Goal: Information Seeking & Learning: Learn about a topic

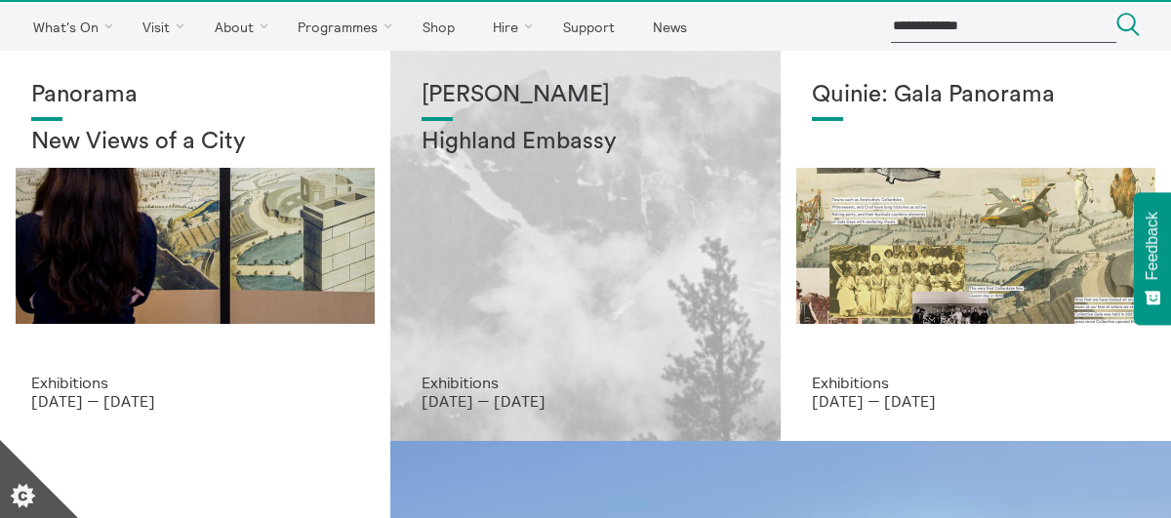
scroll to position [46, 0]
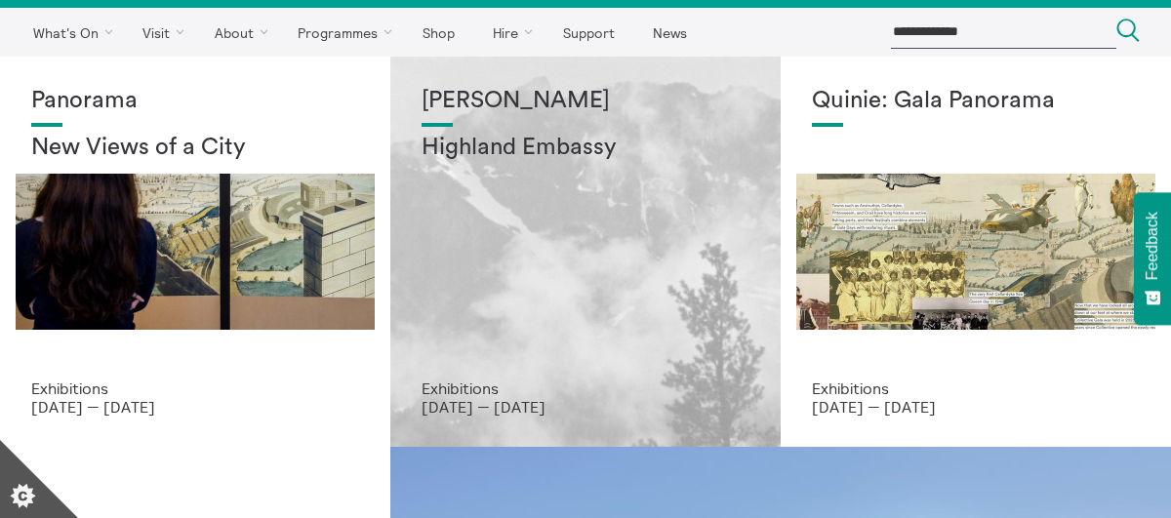
click at [529, 248] on div "[PERSON_NAME] Highland Embassy" at bounding box center [586, 234] width 328 height 292
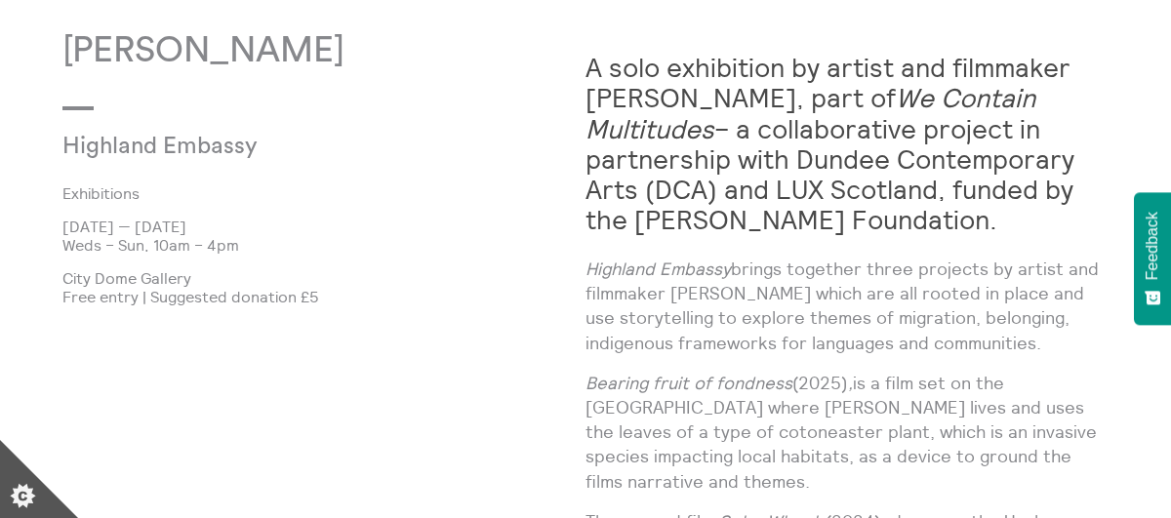
scroll to position [1013, 0]
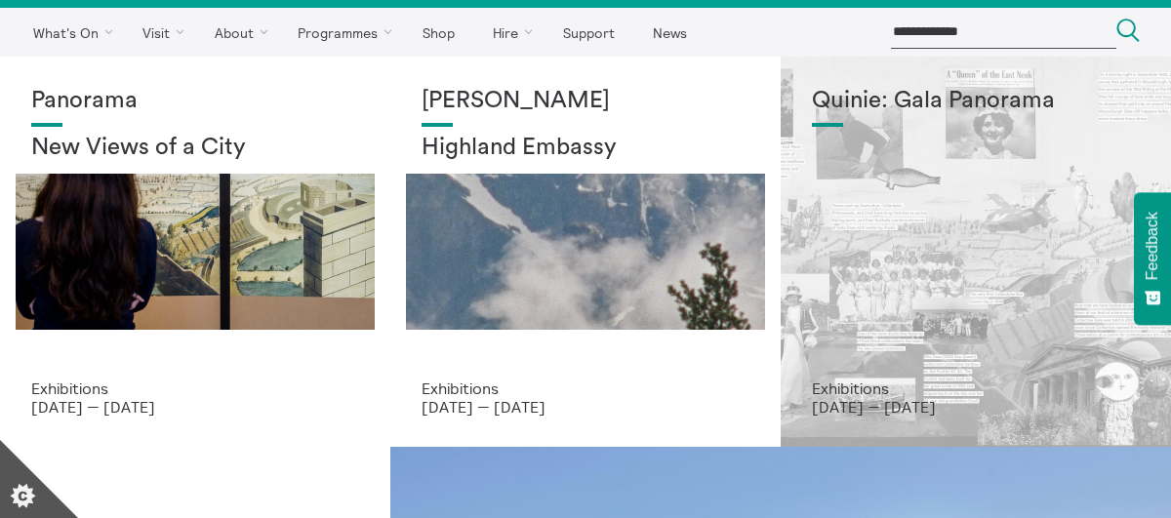
click at [883, 261] on div "Quinie: Gala Panorama" at bounding box center [976, 234] width 328 height 292
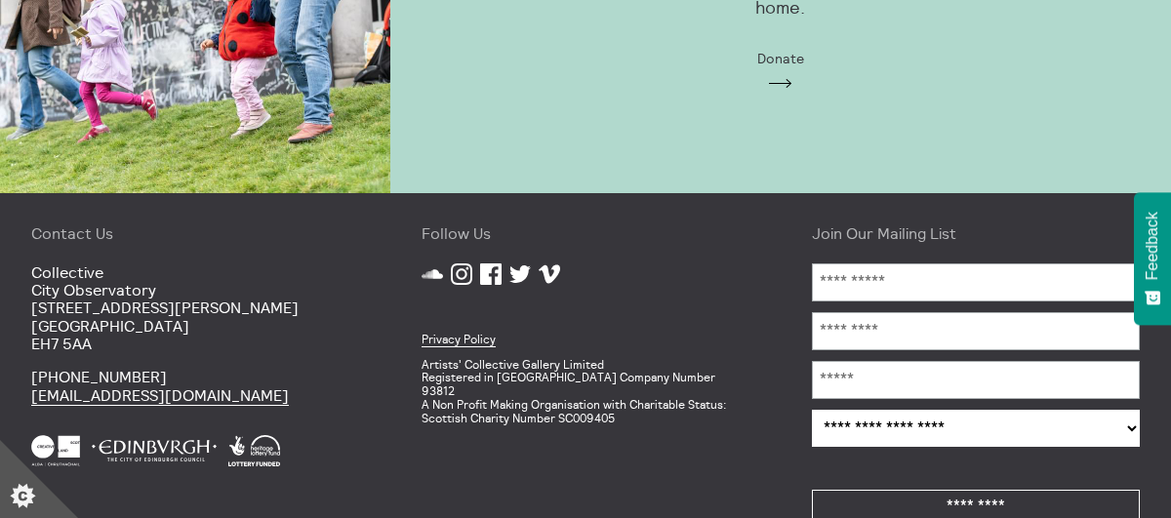
scroll to position [1515, 0]
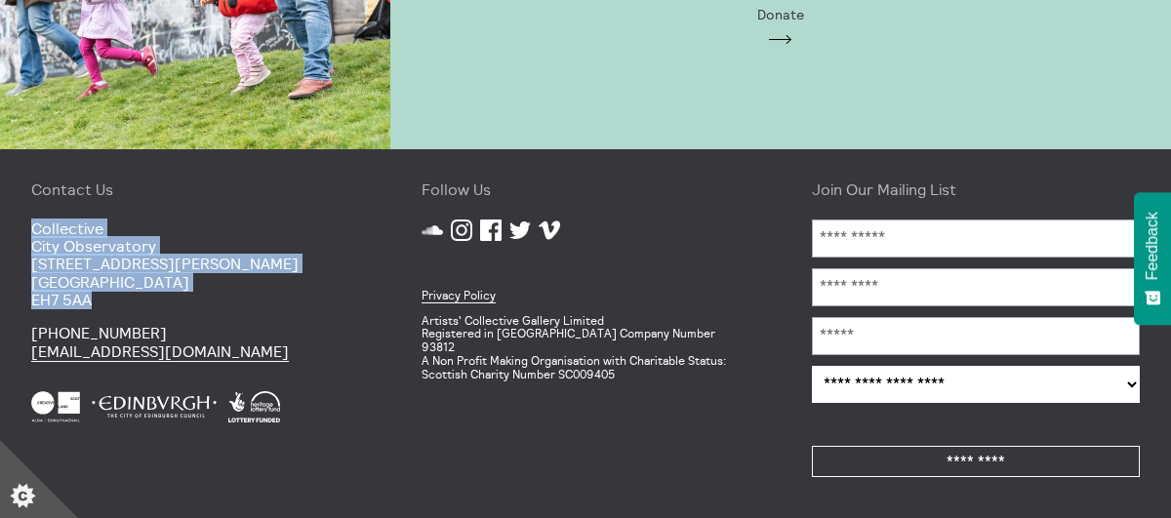
drag, startPoint x: 32, startPoint y: 229, endPoint x: 112, endPoint y: 299, distance: 105.9
click at [112, 299] on p "Collective City Observatory 38 Calton Hill Edinburgh EH7 5AA" at bounding box center [195, 265] width 328 height 90
copy p "Collective City Observatory 38 Calton Hill Edinburgh EH7 5AA"
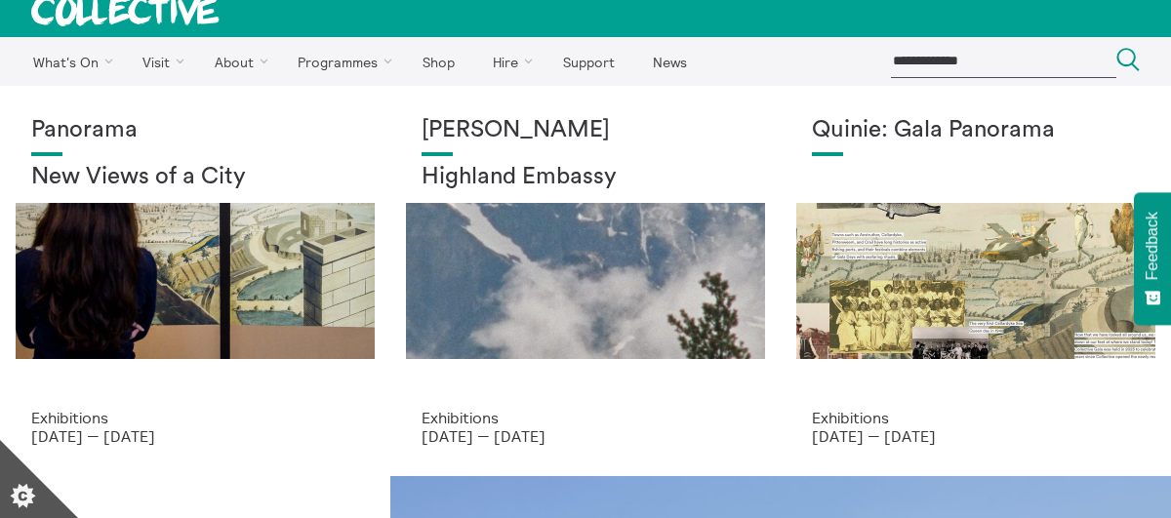
scroll to position [15, 0]
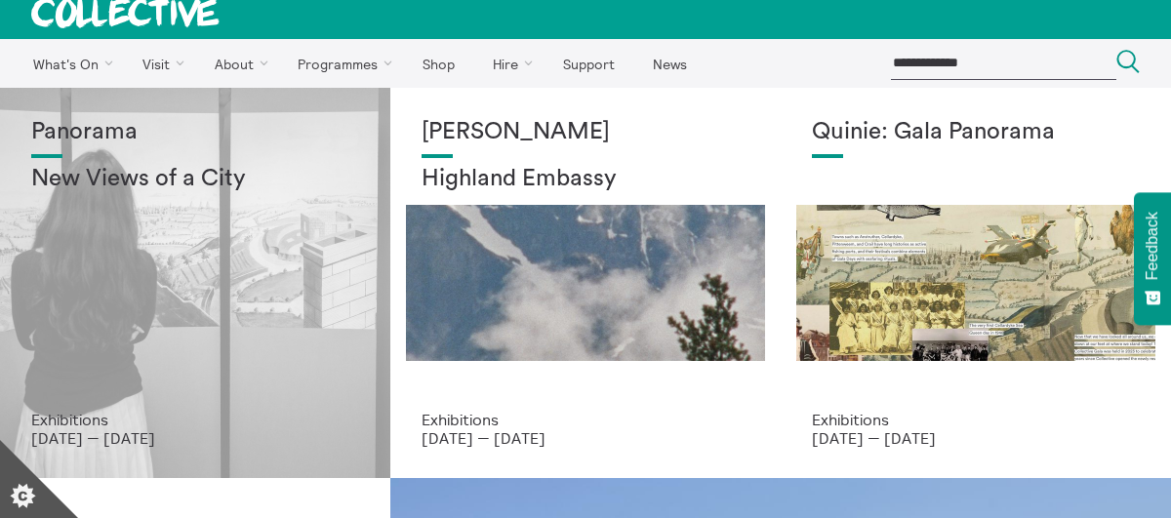
click at [279, 340] on div "Panorama New Views of a City" at bounding box center [195, 265] width 328 height 292
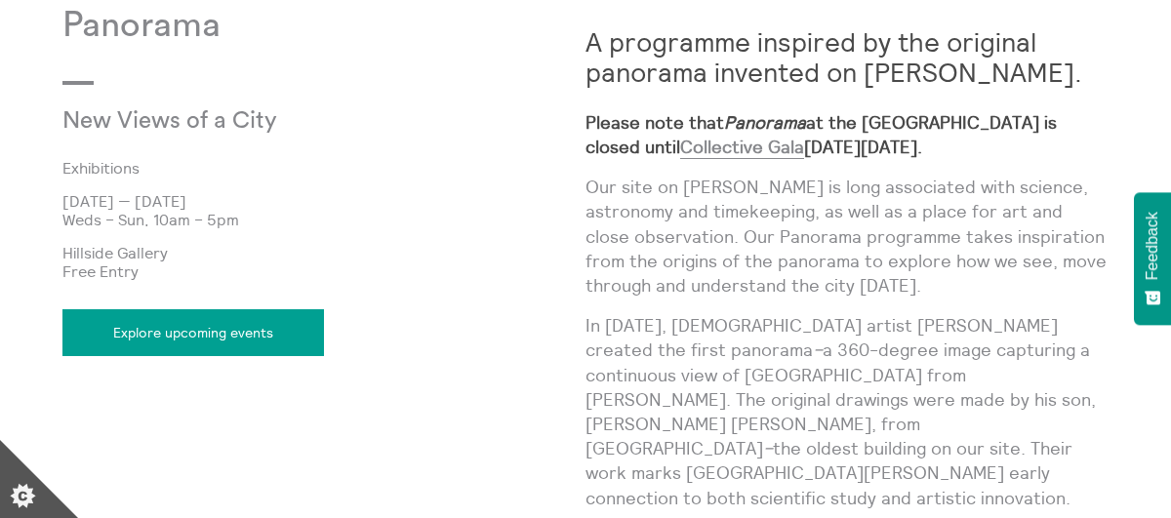
scroll to position [938, 0]
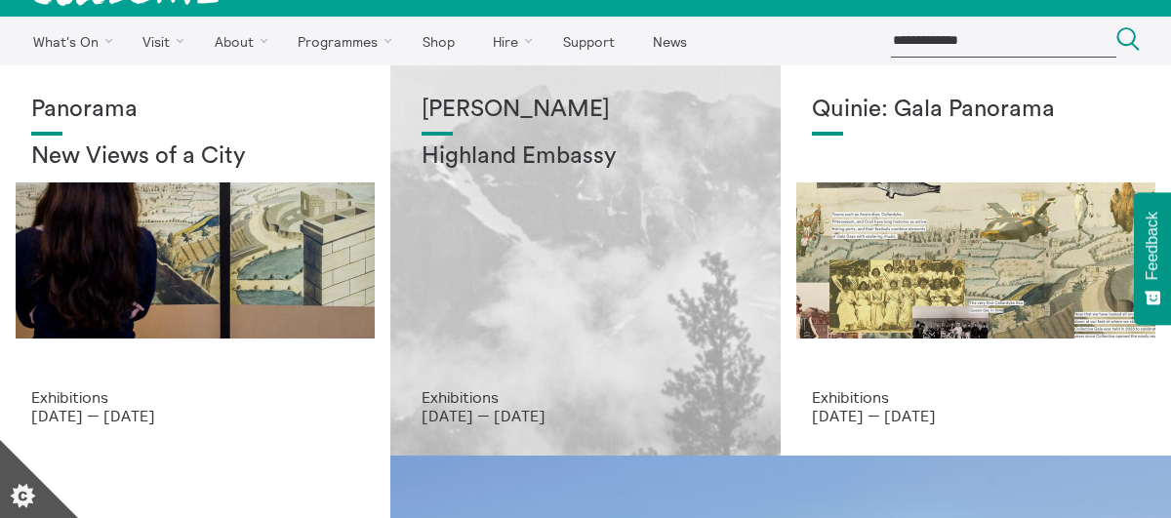
scroll to position [35, 0]
